Goal: Task Accomplishment & Management: Use online tool/utility

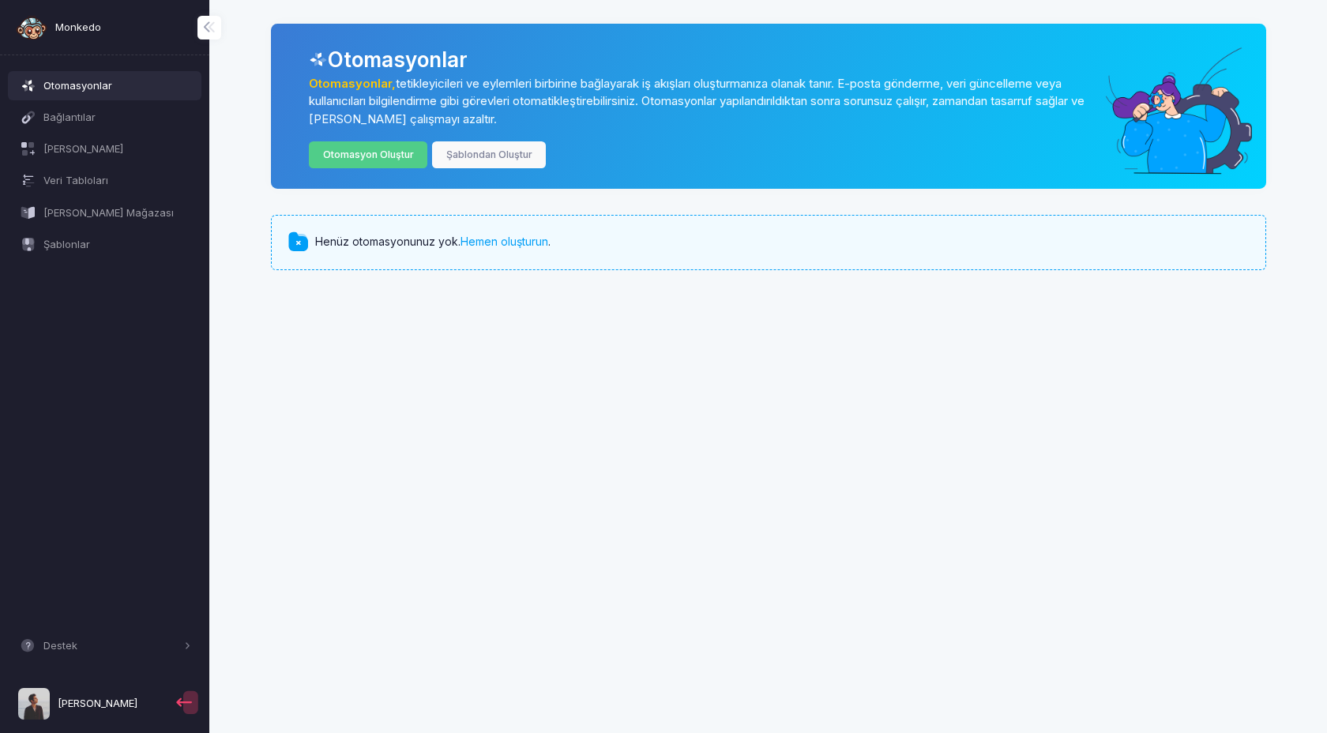
click at [619, 282] on div "Otomasyonlar Otomasyonlar, tetikleyicileri ve eylemleri birbirine bağlayarak iş…" at bounding box center [767, 152] width 1117 height 304
click at [497, 152] on font "Şablondan Oluştur" at bounding box center [489, 154] width 86 height 12
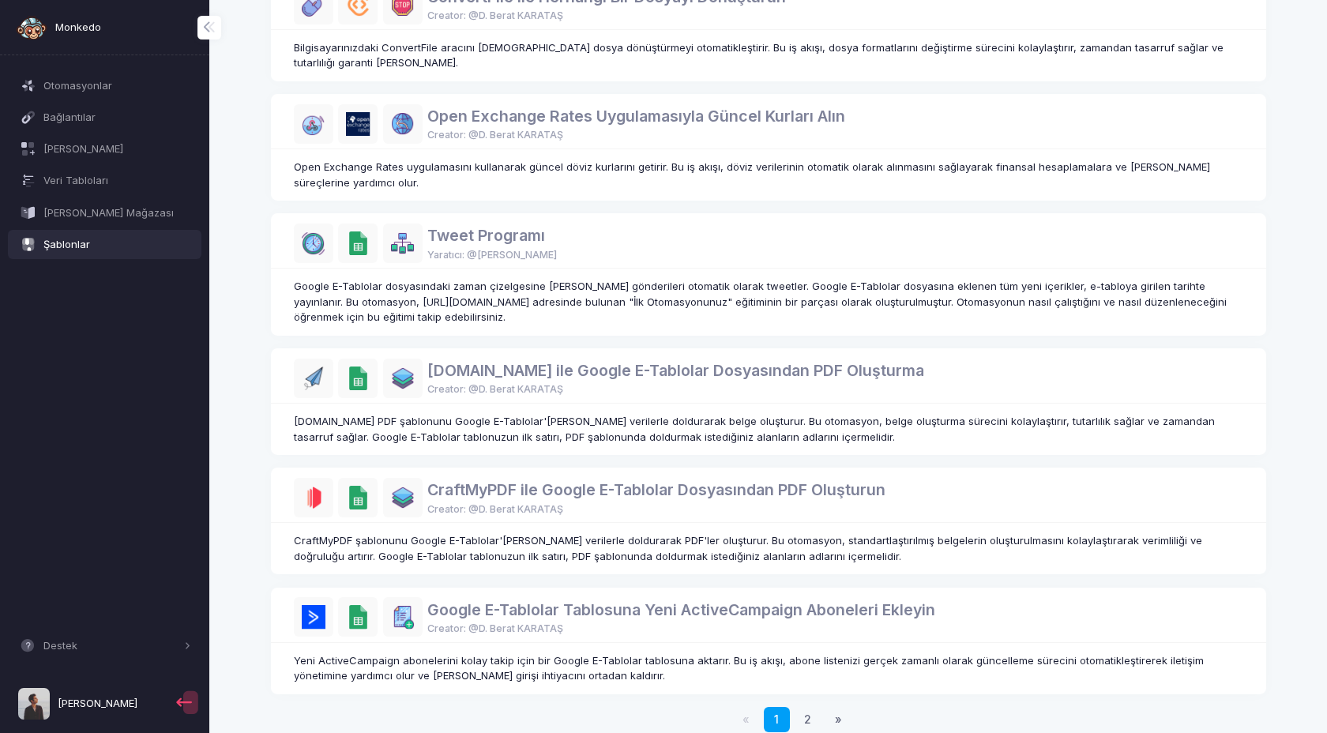
scroll to position [751, 0]
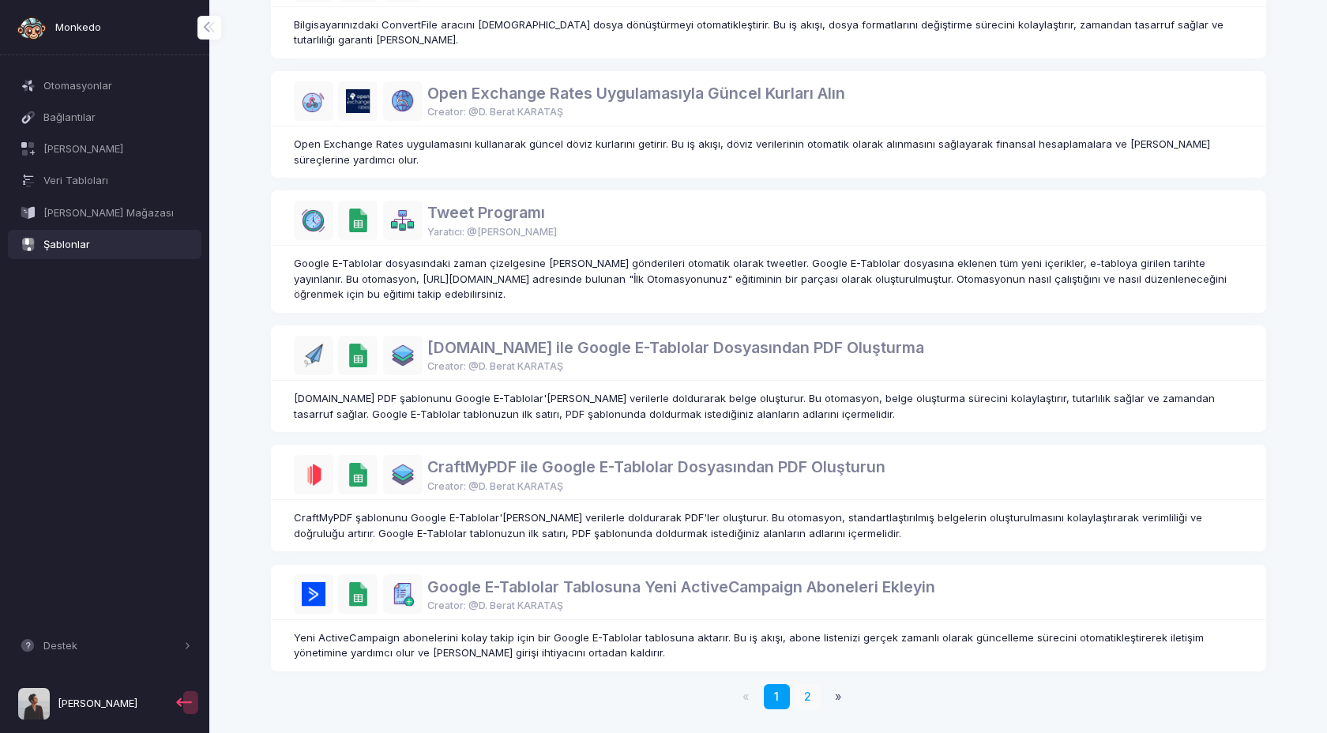
click at [809, 693] on font "2" at bounding box center [807, 695] width 7 height 13
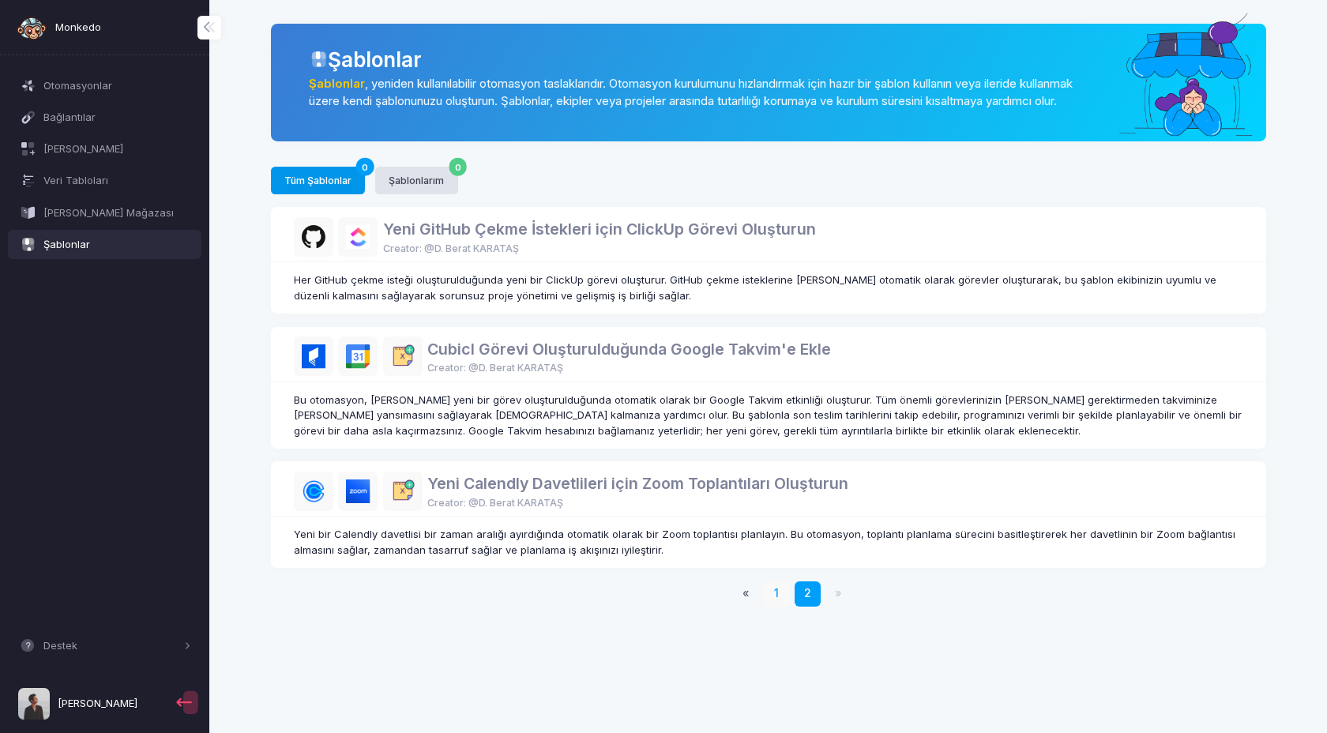
click at [774, 599] on font "1" at bounding box center [776, 592] width 5 height 13
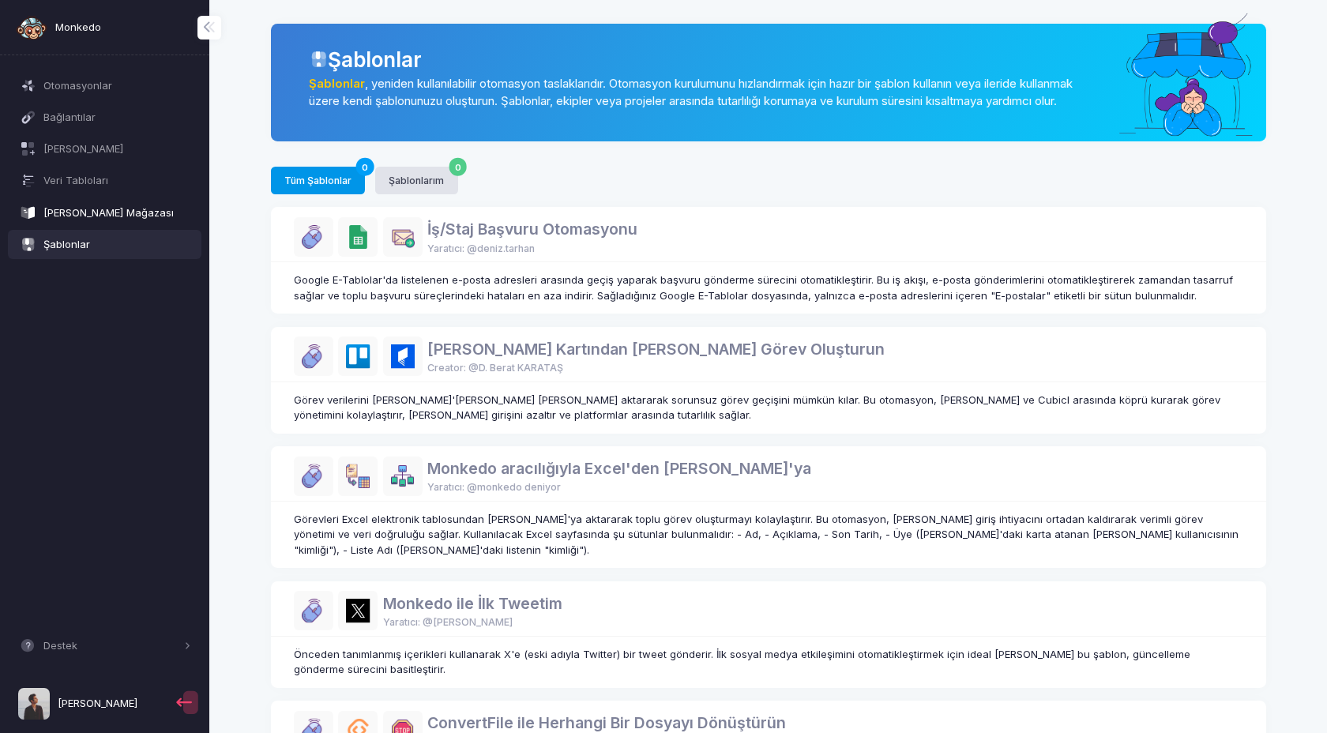
click at [93, 205] on font "[PERSON_NAME] Mağazası" at bounding box center [108, 213] width 130 height 16
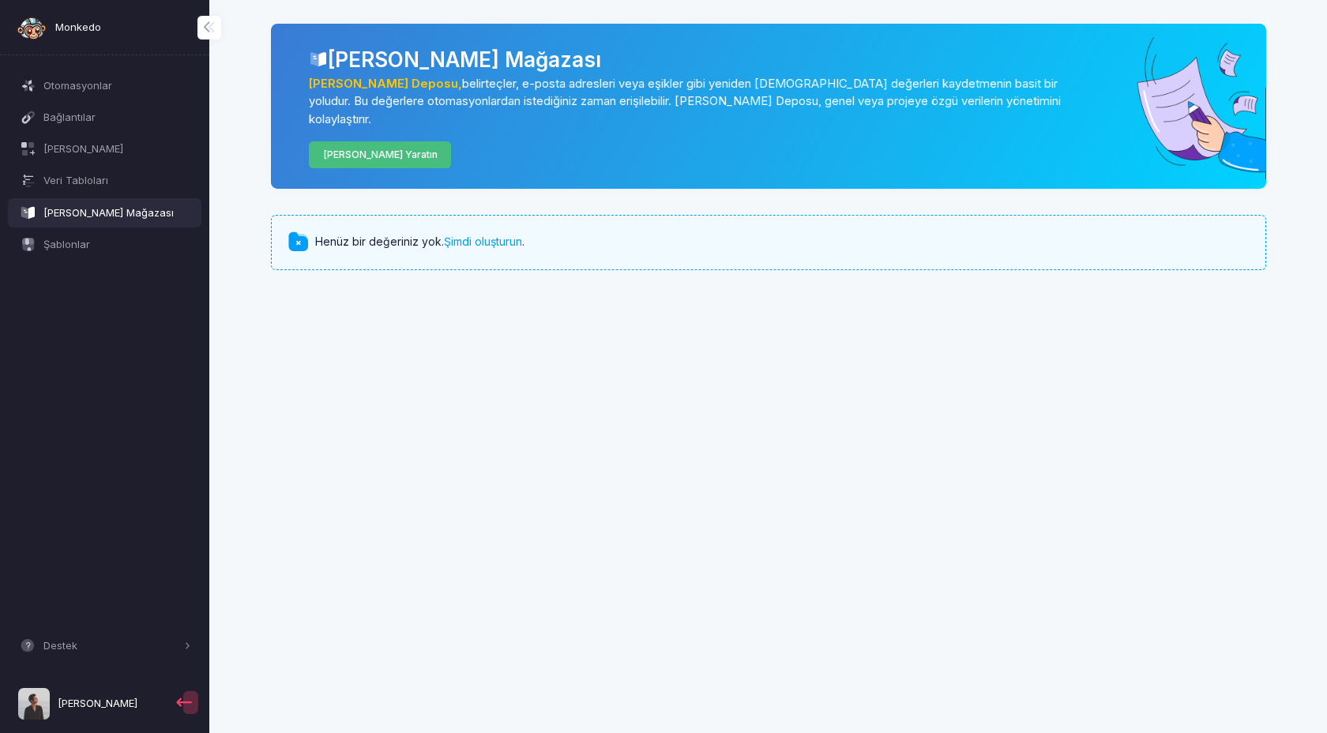
click at [381, 148] on font "[PERSON_NAME] Yaratın" at bounding box center [380, 154] width 115 height 12
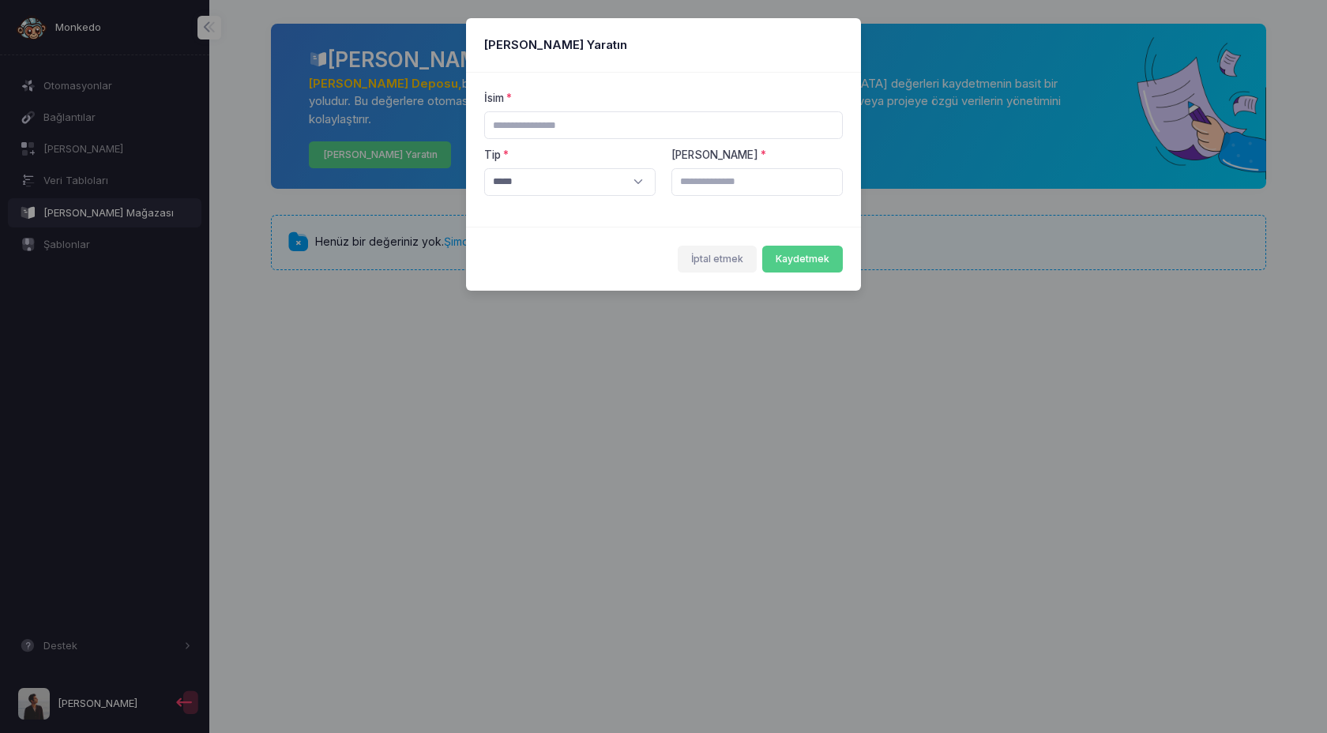
click at [719, 261] on font "İptal etmek" at bounding box center [717, 259] width 52 height 12
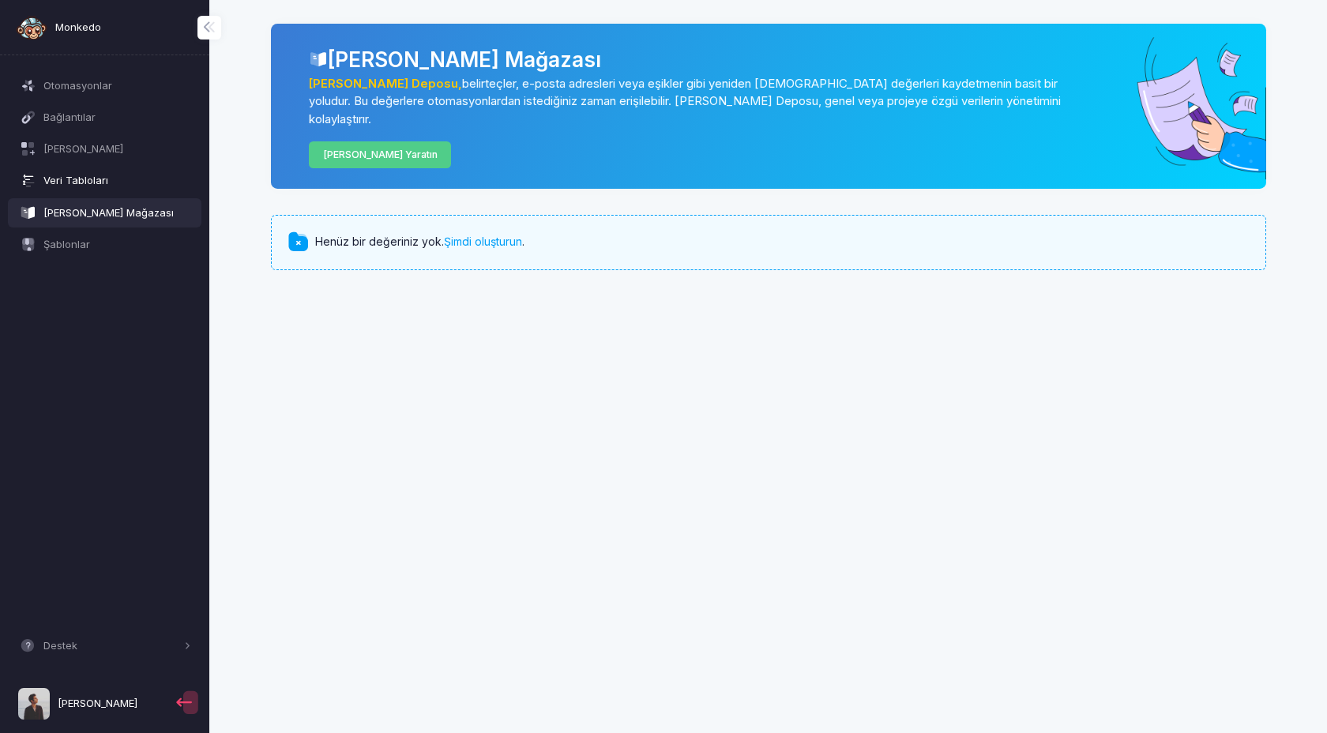
click at [99, 175] on font "Veri Tabloları" at bounding box center [75, 180] width 65 height 13
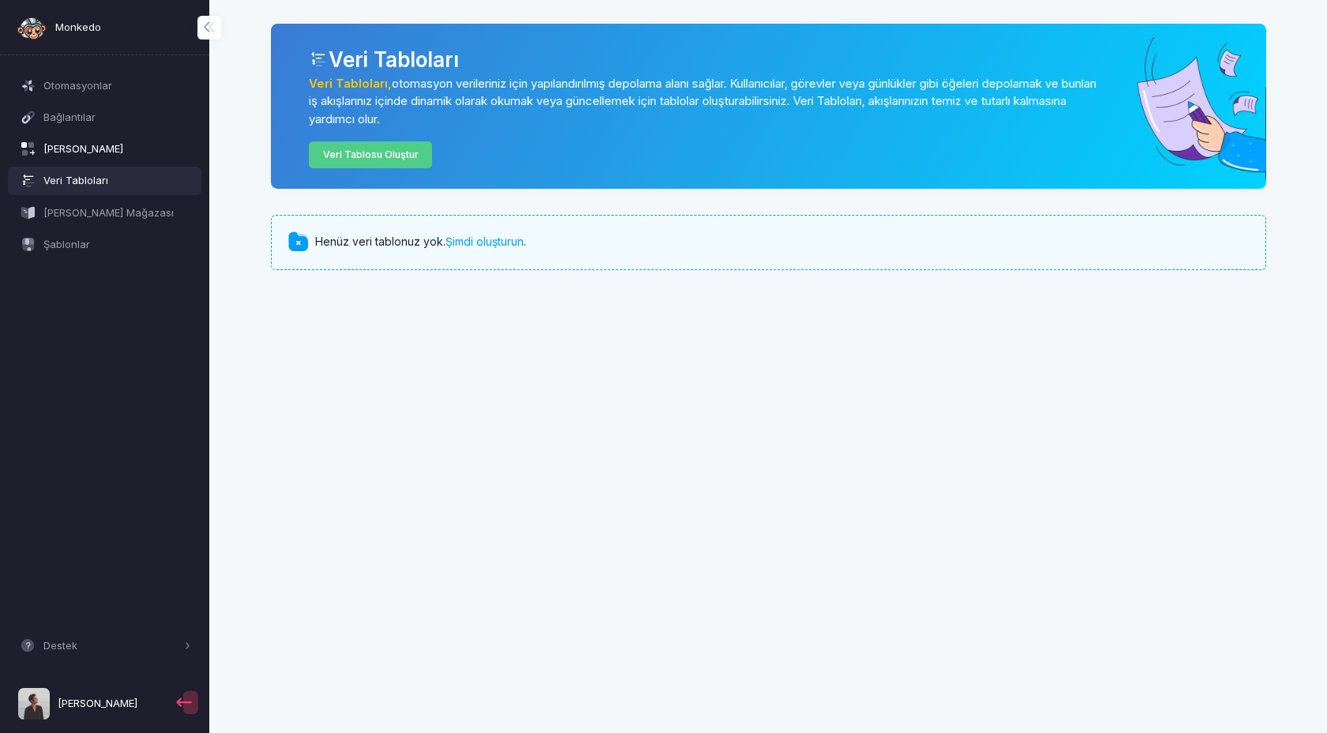
click at [101, 152] on font "[PERSON_NAME]" at bounding box center [83, 148] width 80 height 13
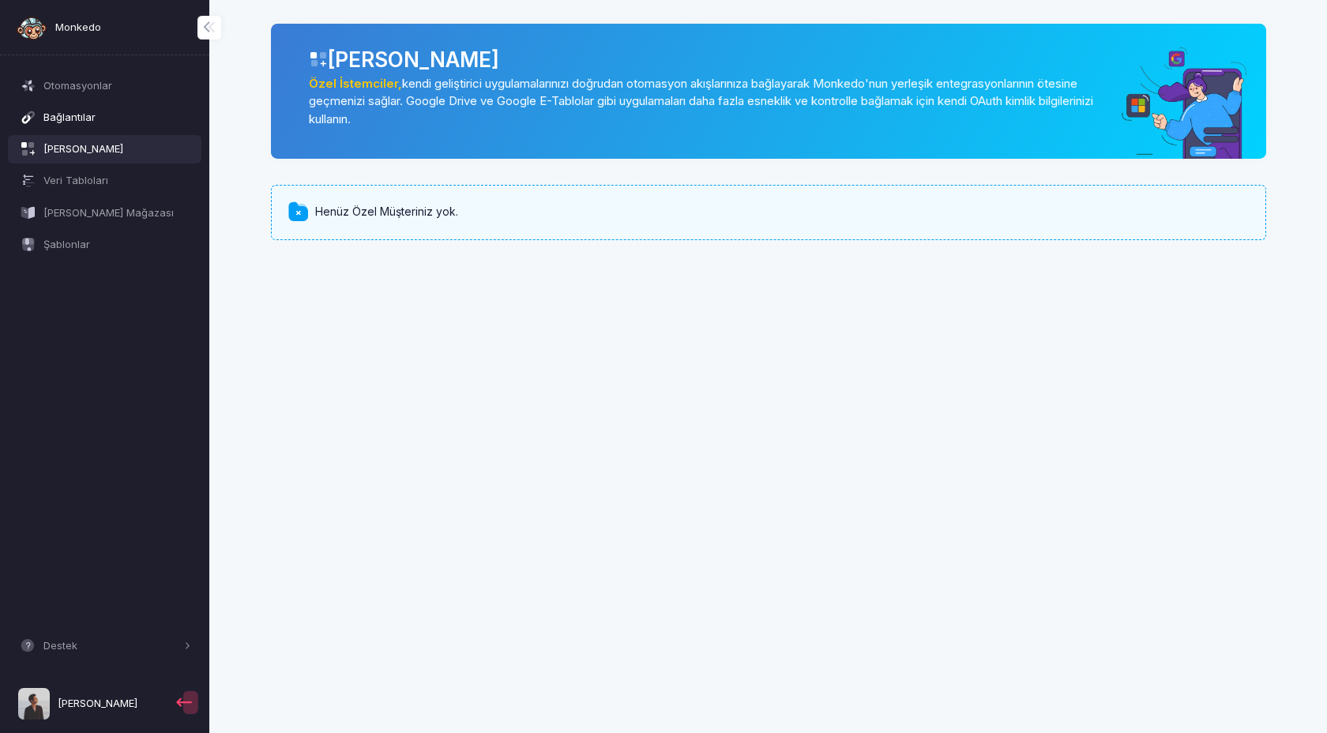
click at [97, 119] on span "Bağlantılar" at bounding box center [117, 118] width 148 height 16
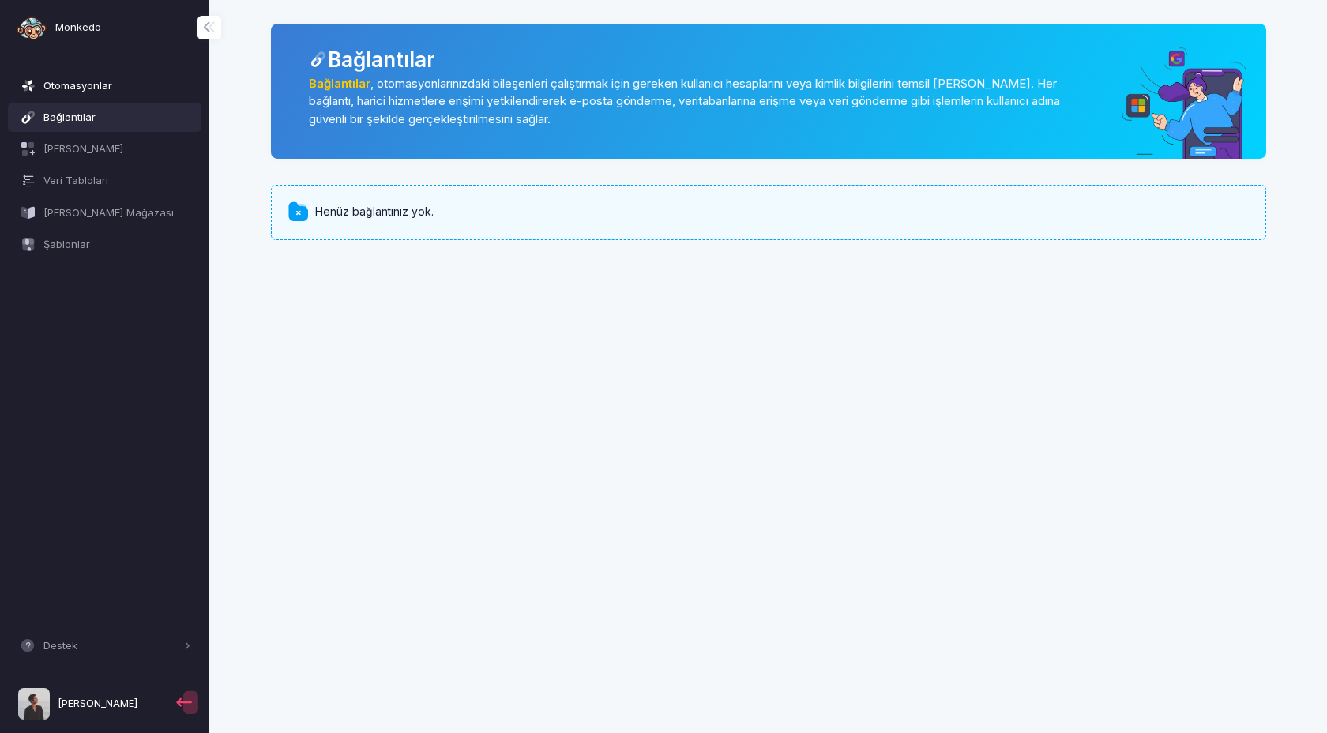
click at [101, 88] on font "Otomasyonlar" at bounding box center [77, 85] width 69 height 13
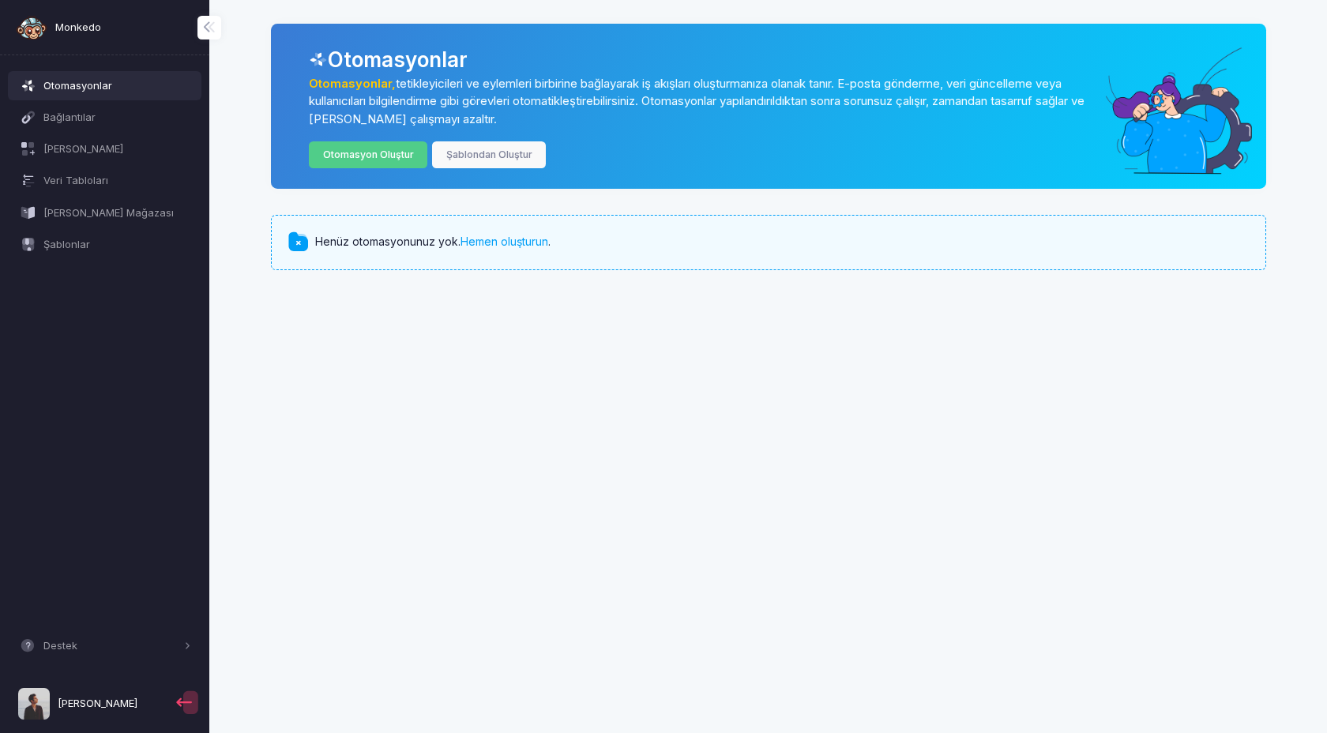
click at [405, 169] on div "Otomasyonlar Otomasyonlar, tetikleyicileri ve eylemleri birbirine bağlayarak iş…" at bounding box center [768, 106] width 995 height 165
click at [515, 149] on font "Şablondan Oluştur" at bounding box center [489, 154] width 86 height 12
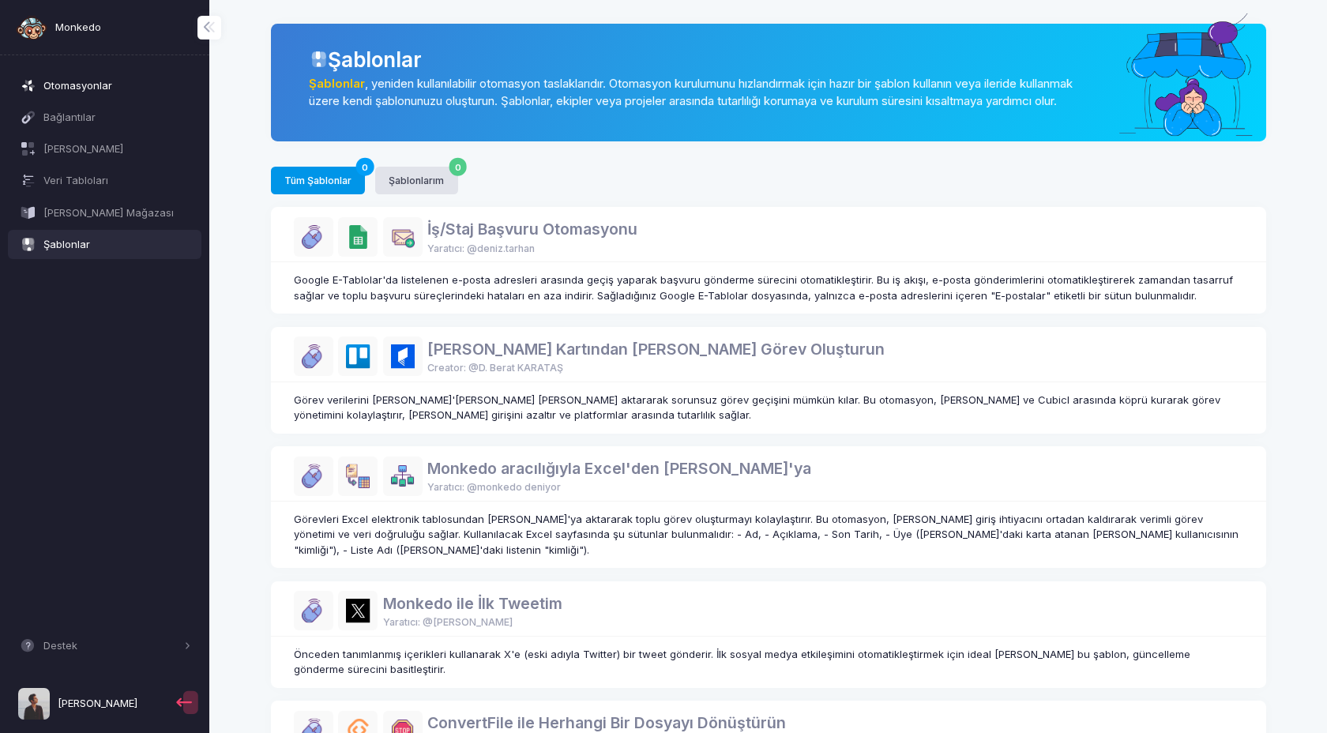
click at [94, 84] on font "Otomasyonlar" at bounding box center [77, 85] width 69 height 13
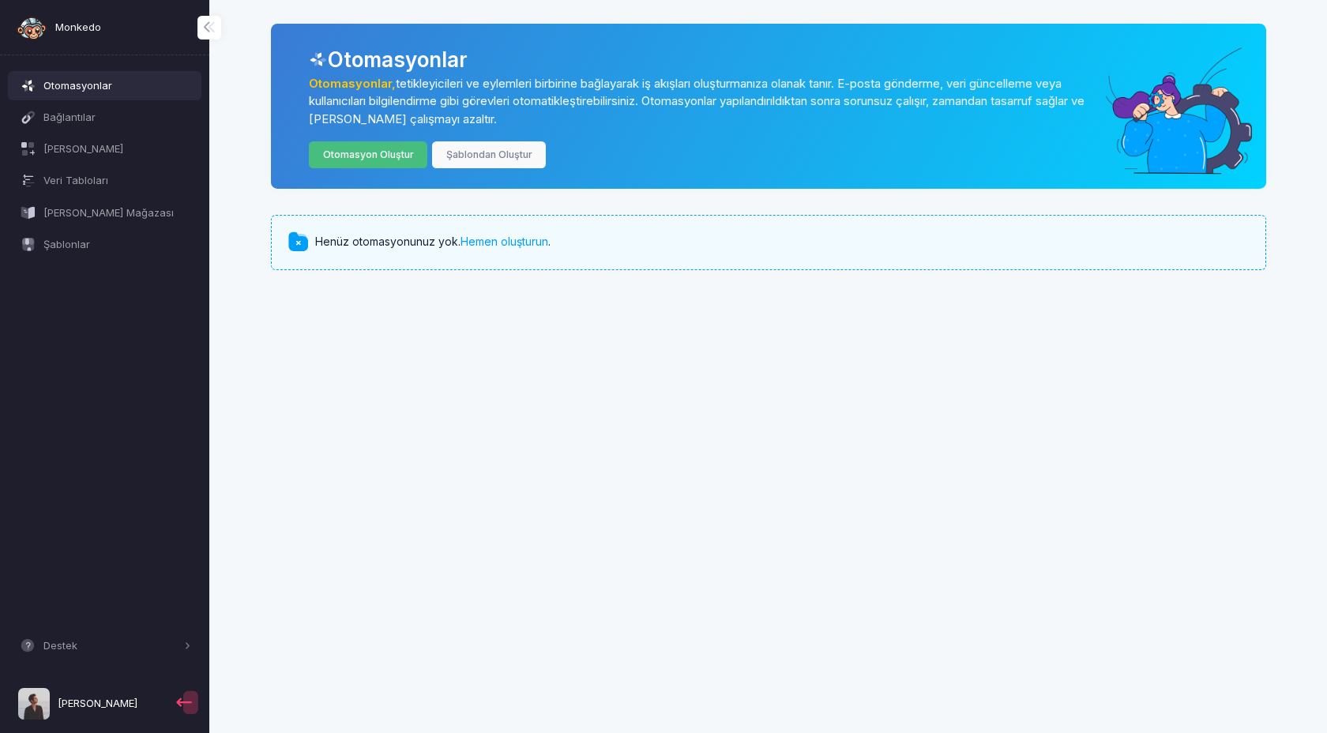
click at [385, 156] on font "Otomasyon Oluştur" at bounding box center [368, 154] width 91 height 12
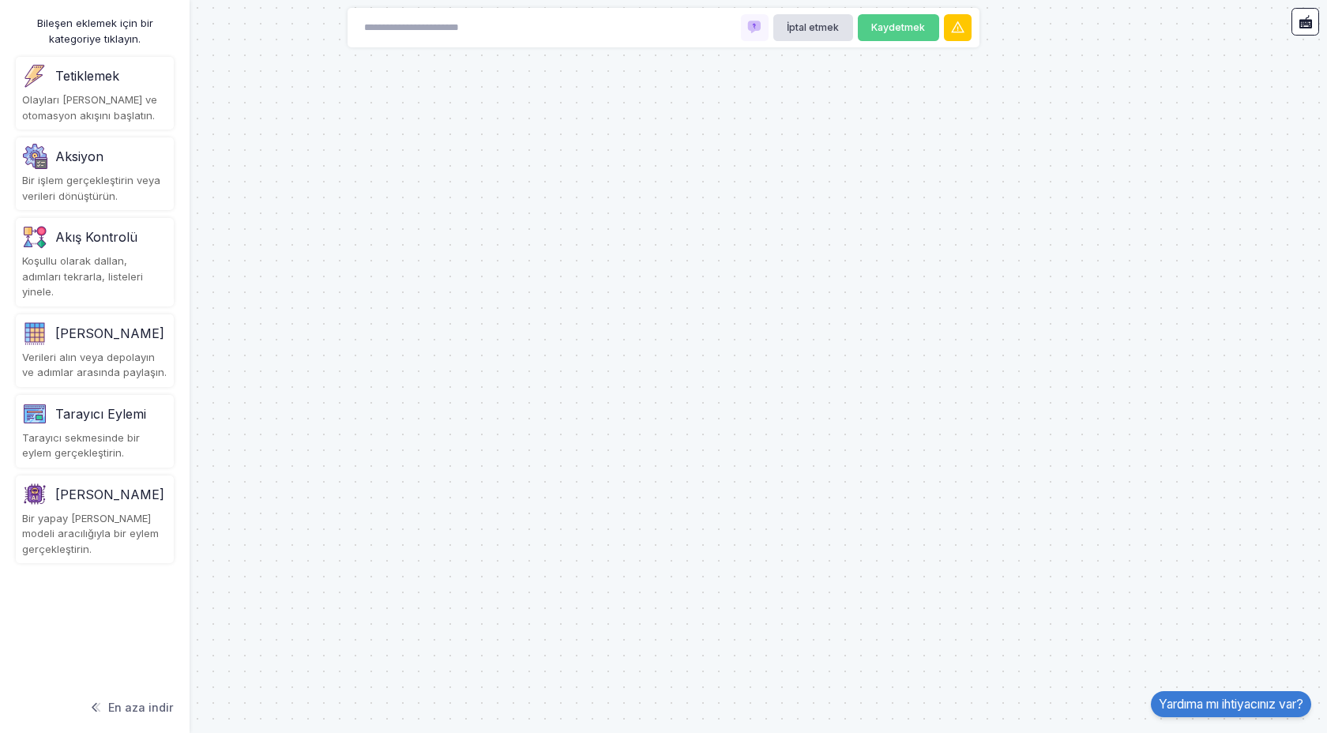
click at [137, 233] on div "Akış Kontrolü" at bounding box center [94, 236] width 145 height 25
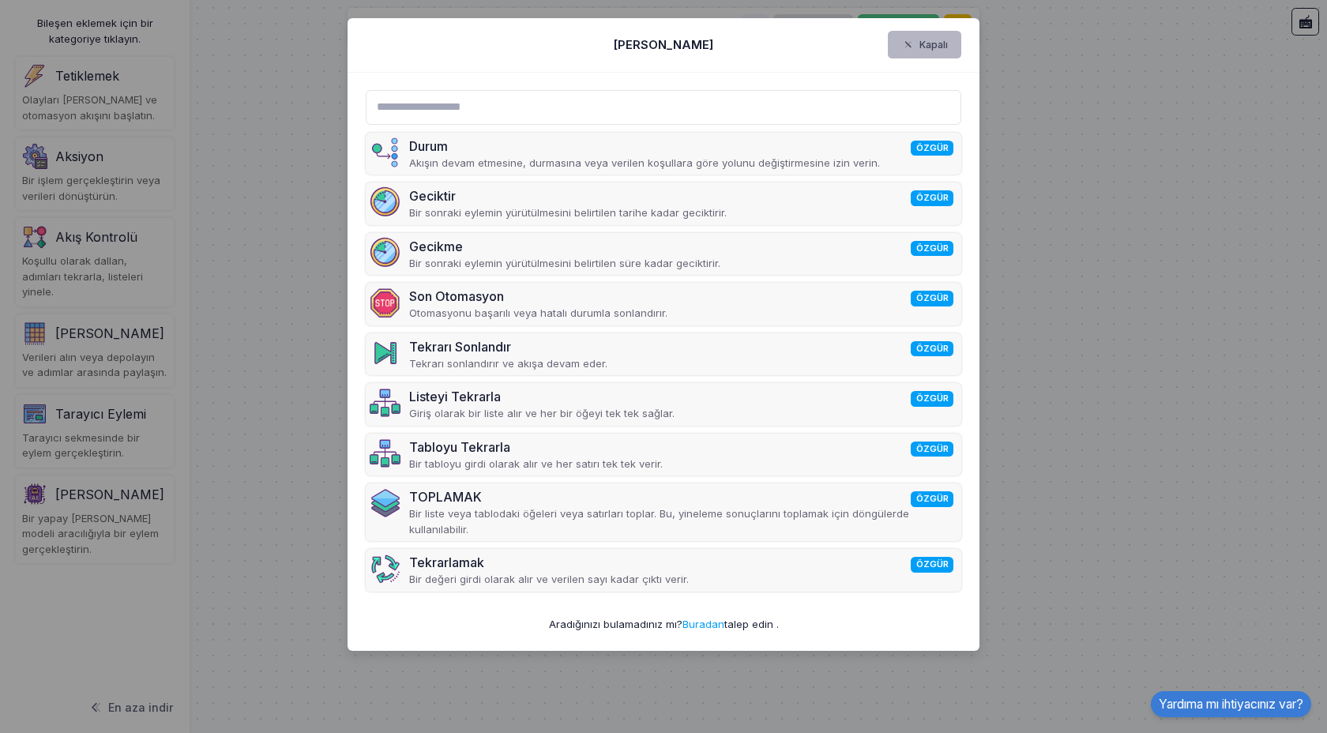
click at [924, 58] on button "Kapalı" at bounding box center [925, 45] width 74 height 28
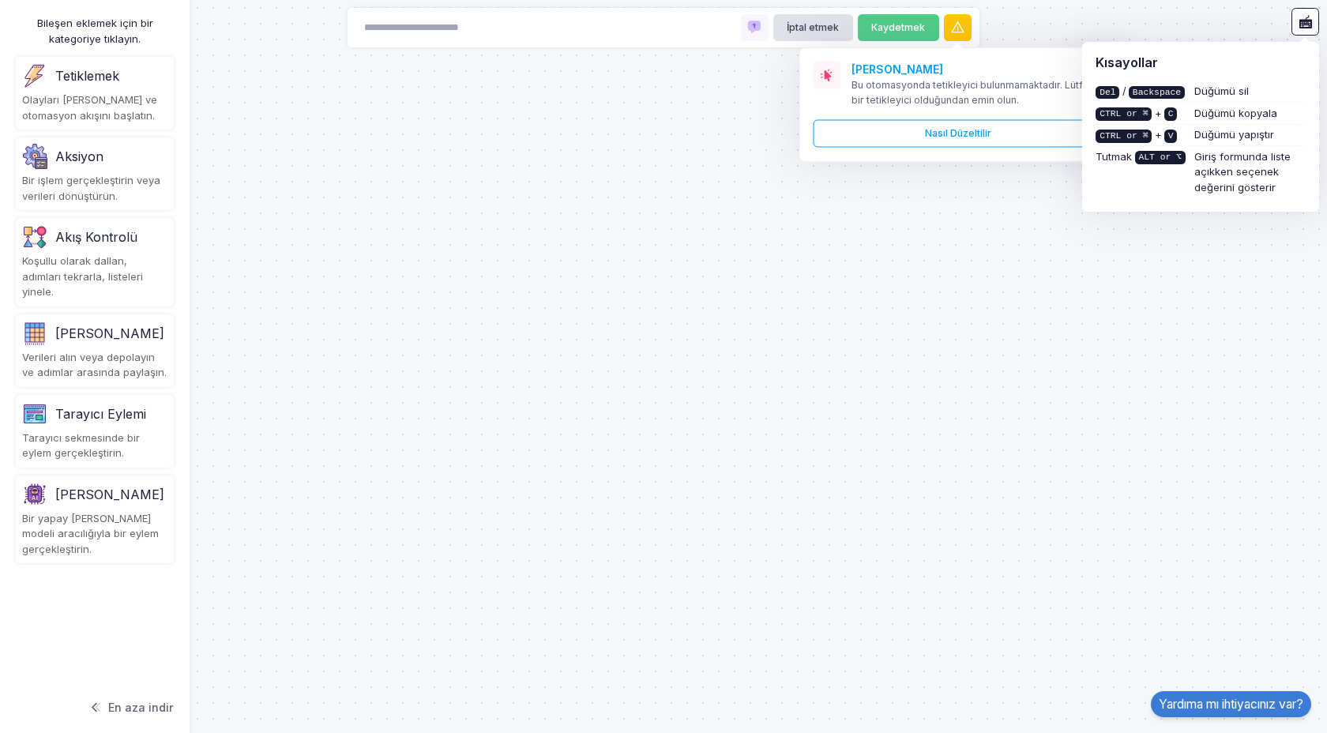
click at [98, 254] on div "Koşullu olarak dallan, adımları tekrarla, listeleri yinele." at bounding box center [94, 276] width 145 height 47
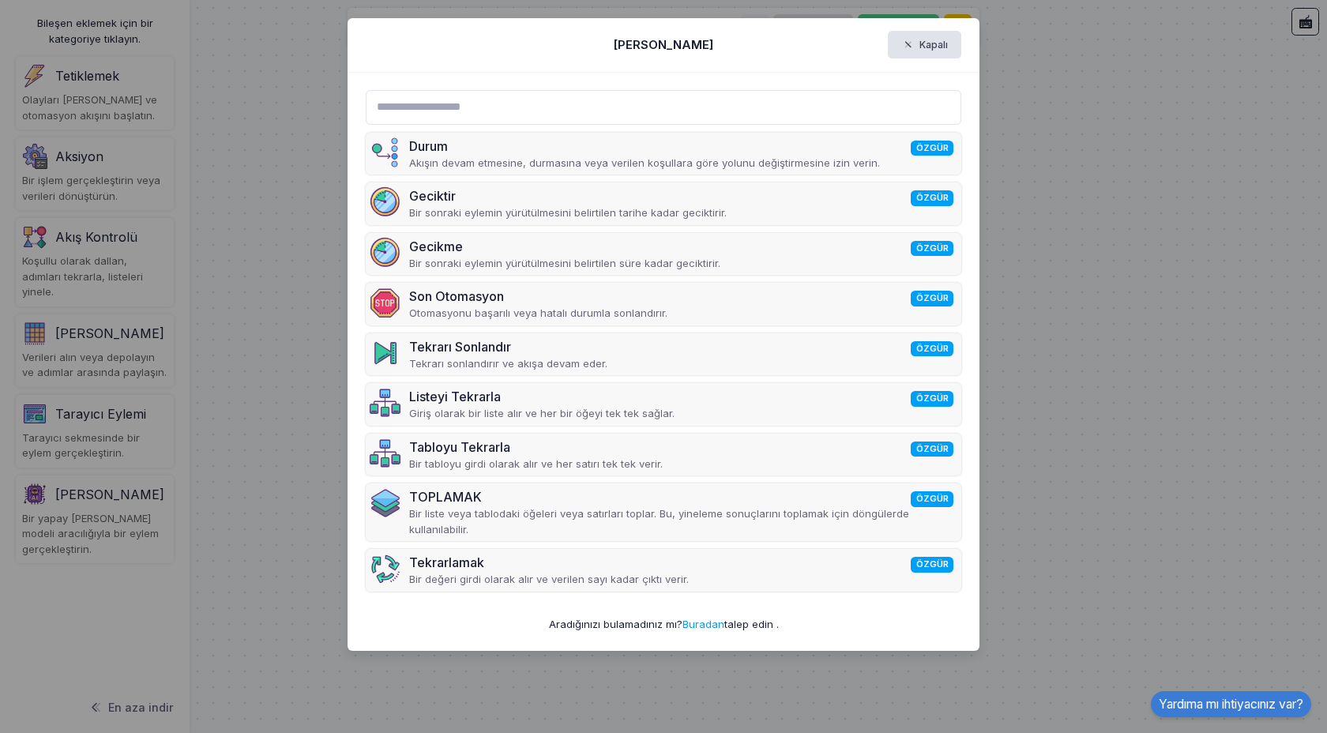
click at [98, 244] on ngb-modal-window "Bileşeni Seçin Kapalı Durum ÖZGÜR Akışın devam etmesine, durmasına veya verilen…" at bounding box center [663, 366] width 1327 height 733
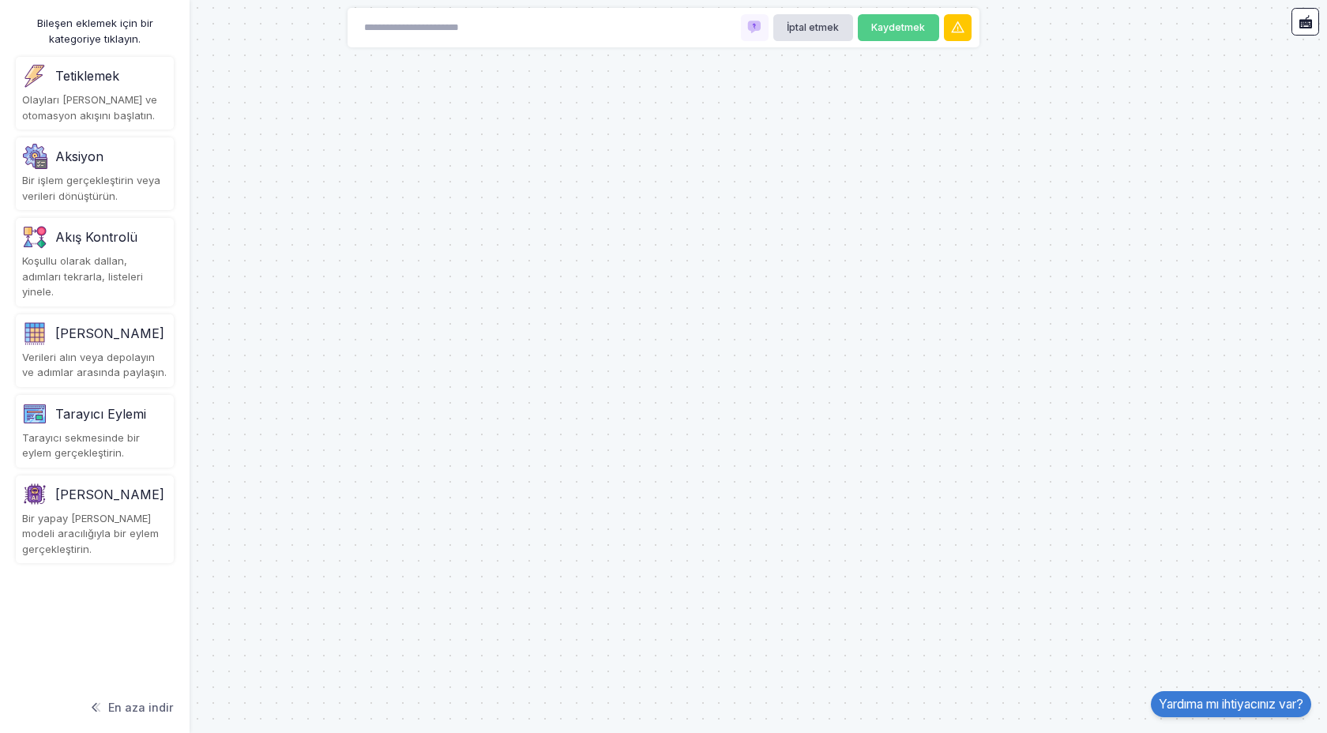
click at [110, 183] on font "Bir işlem gerçekleştirin veya verileri dönüştürün." at bounding box center [91, 188] width 138 height 28
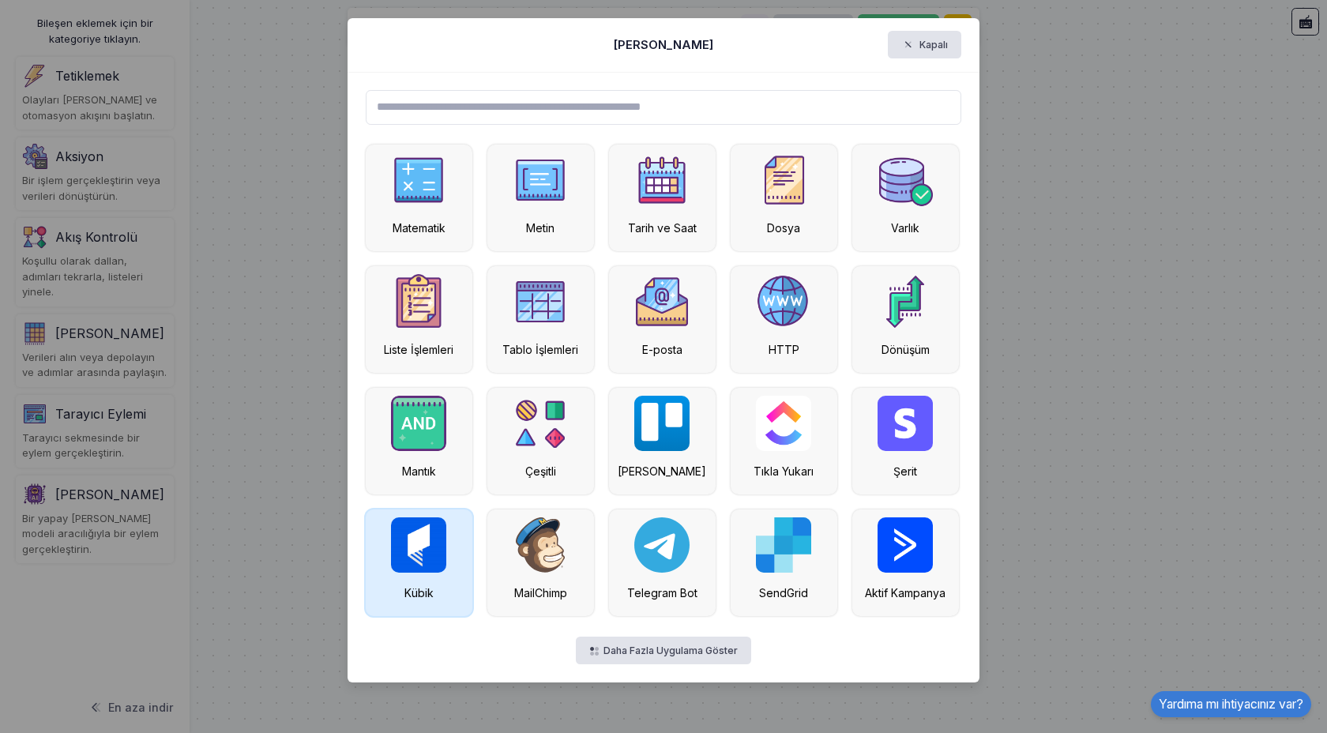
click at [417, 551] on img at bounding box center [418, 544] width 55 height 55
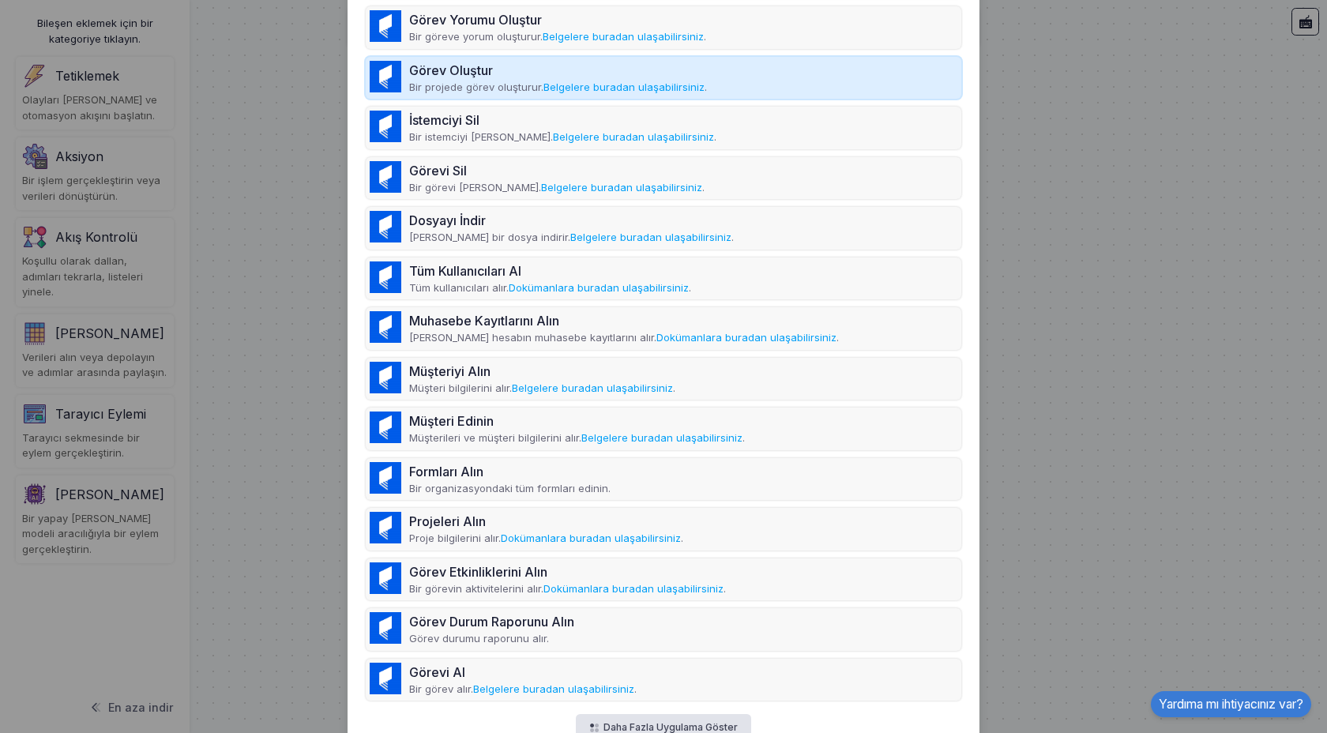
scroll to position [486, 0]
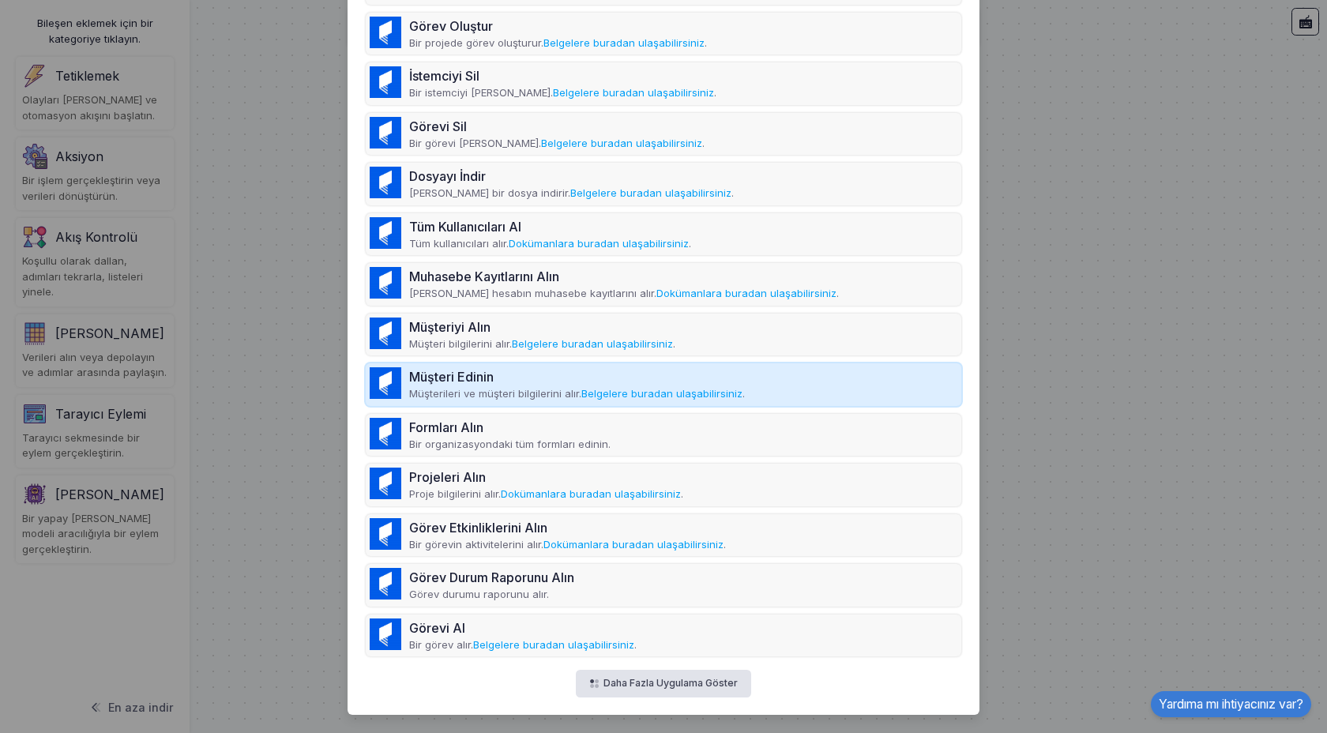
click at [475, 389] on font "Müşterileri ve müşteri bilgilerini alır." at bounding box center [495, 393] width 172 height 13
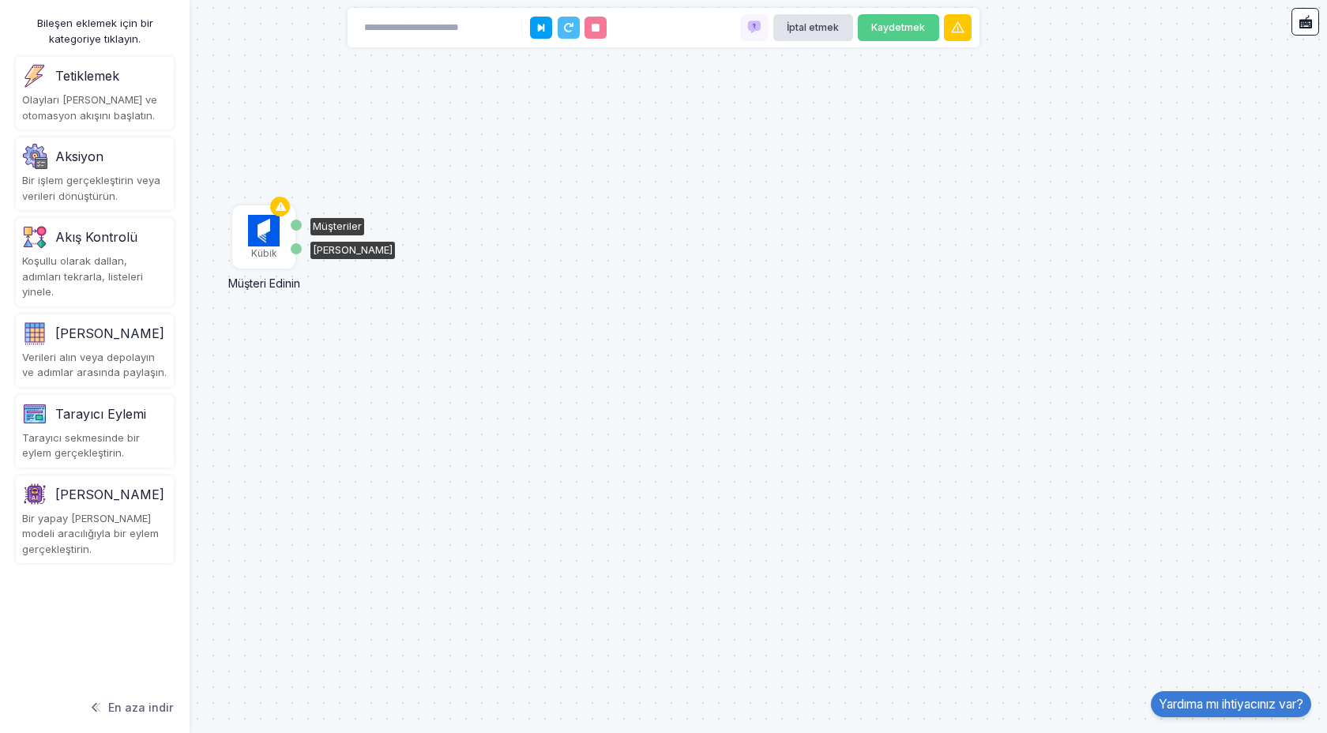
click at [264, 237] on img at bounding box center [264, 231] width 32 height 32
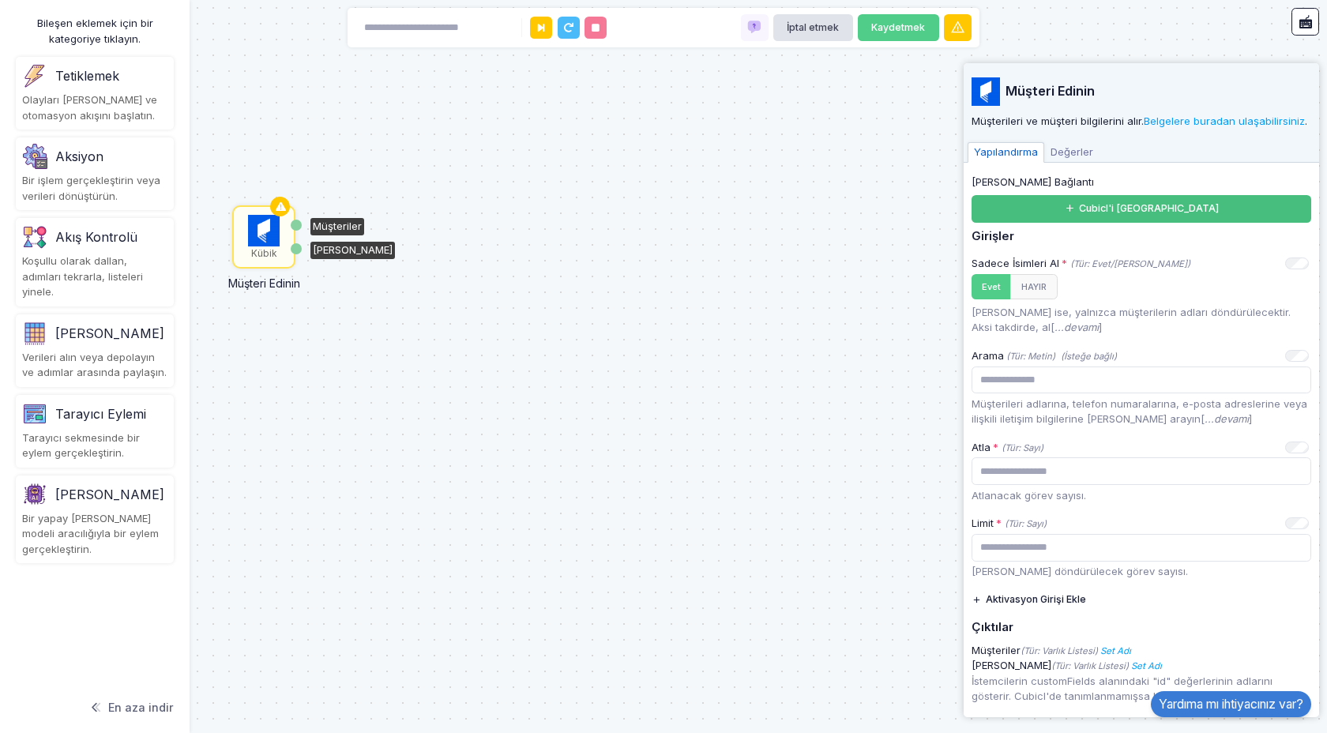
click at [1181, 208] on button "Cubicl'i [GEOGRAPHIC_DATA]" at bounding box center [1141, 209] width 340 height 28
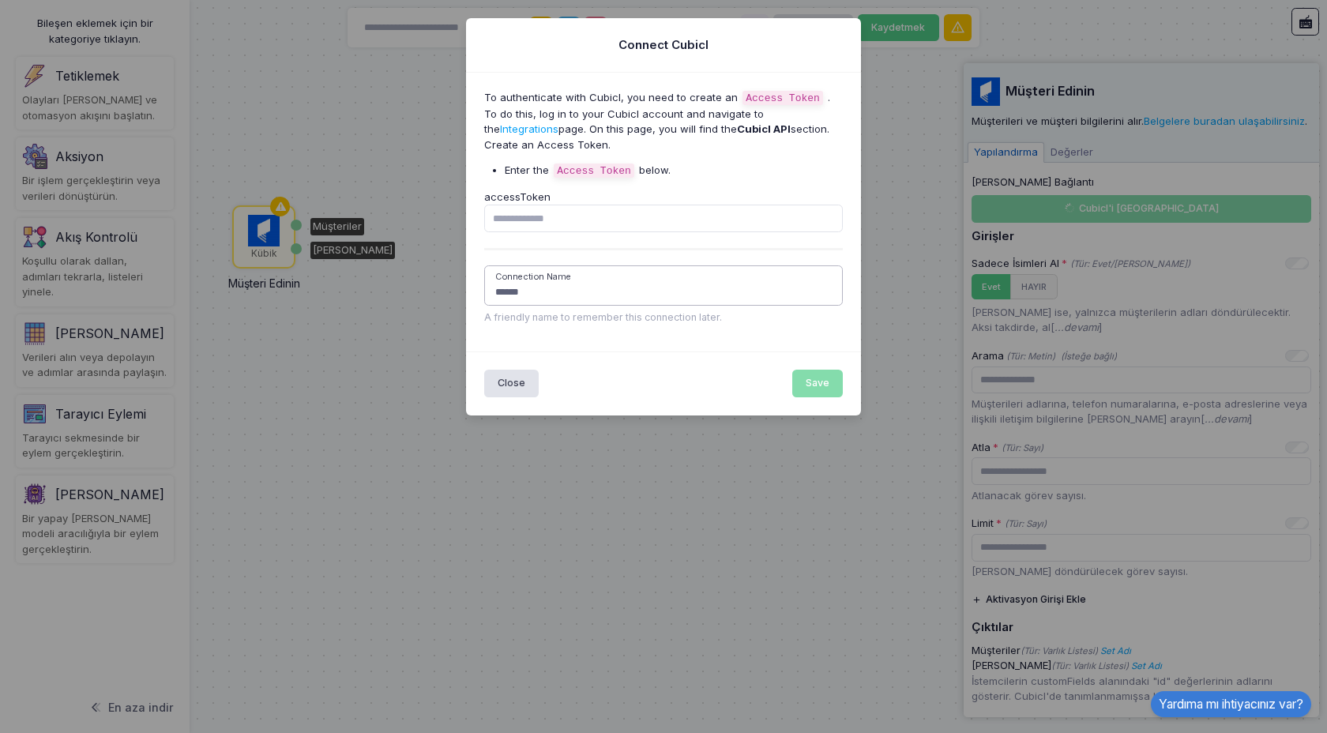
click at [606, 283] on input "******" at bounding box center [663, 285] width 359 height 40
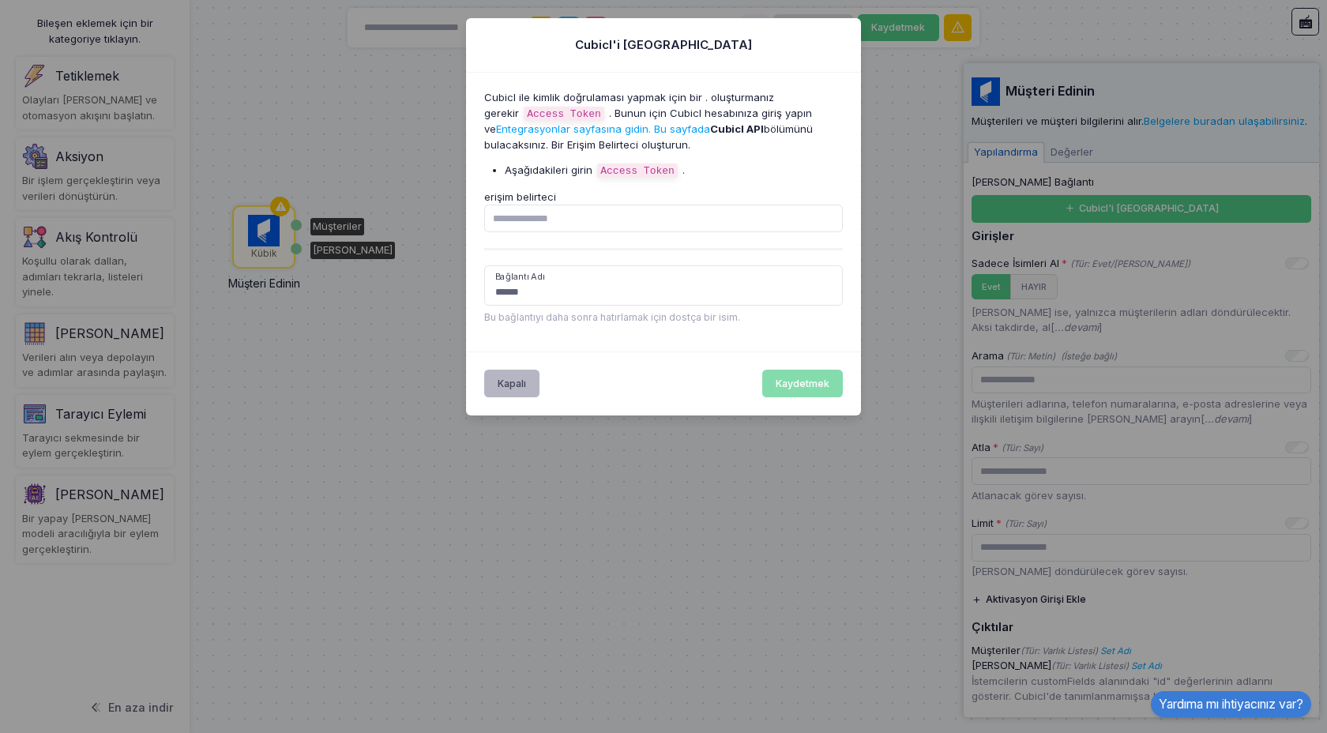
click at [525, 385] on font "Kapalı" at bounding box center [511, 383] width 28 height 12
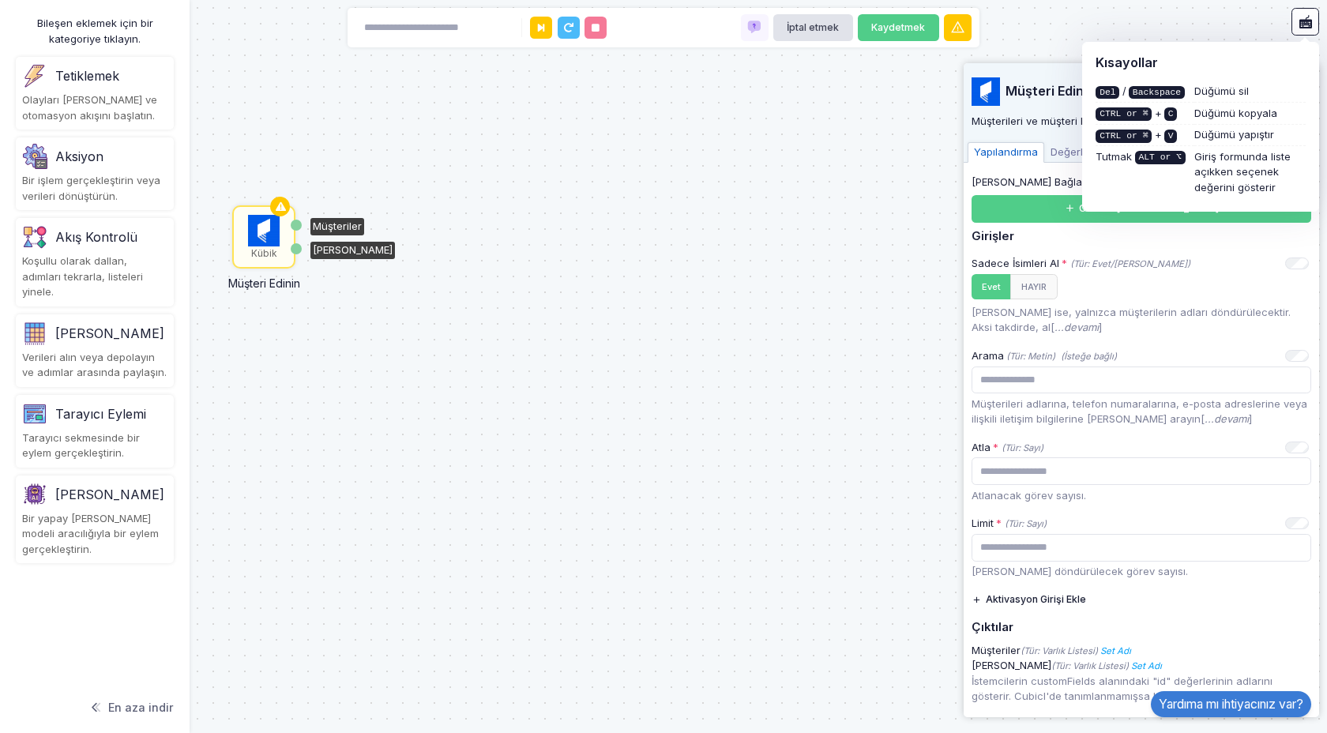
click at [618, 208] on div "[PERSON_NAME] Müşteri Edinin Müşteriler Özel Alanlar" at bounding box center [663, 366] width 1327 height 733
